Goal: Task Accomplishment & Management: Manage account settings

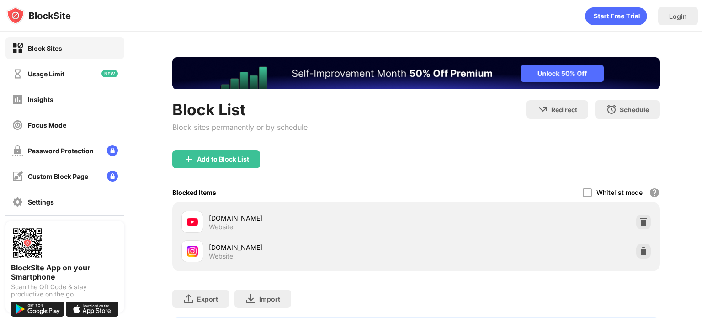
scroll to position [84, 0]
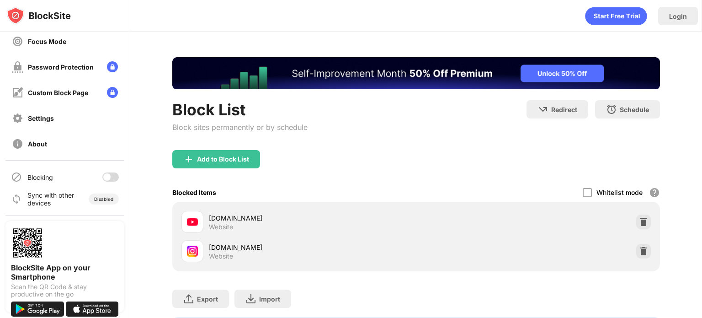
click at [106, 181] on div at bounding box center [110, 176] width 16 height 9
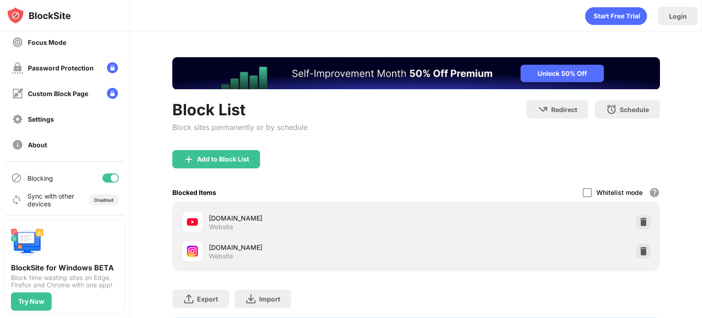
scroll to position [84, 0]
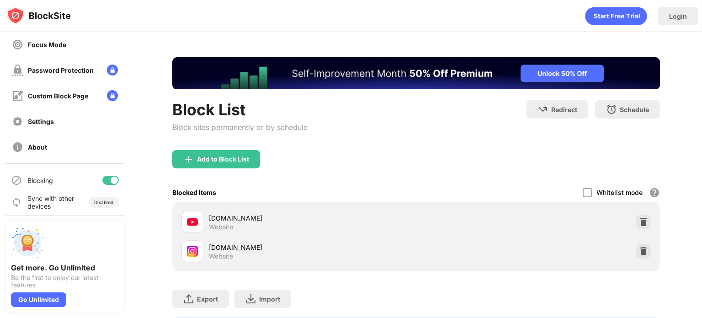
scroll to position [84, 0]
